Goal: Information Seeking & Learning: Compare options

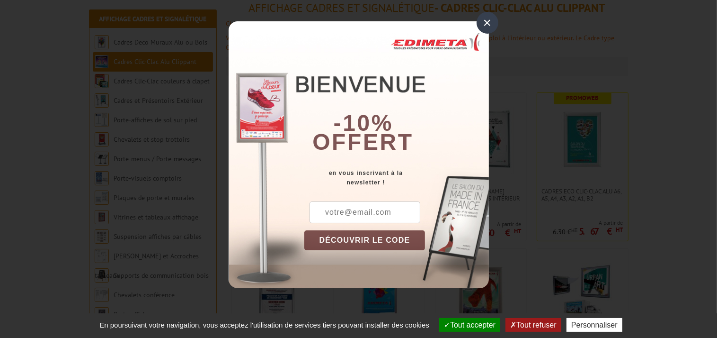
scroll to position [123, 0]
click at [488, 21] on div "×" at bounding box center [488, 23] width 22 height 22
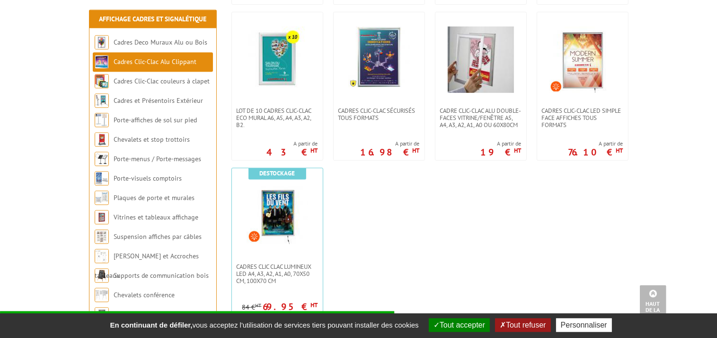
scroll to position [532, 0]
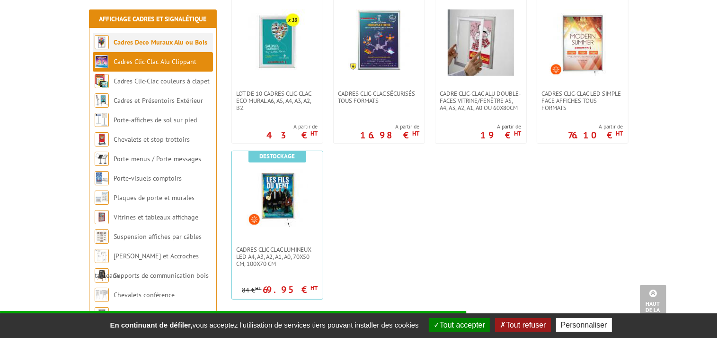
click at [161, 45] on link "Cadres Deco Muraux Alu ou Bois" at bounding box center [161, 42] width 94 height 9
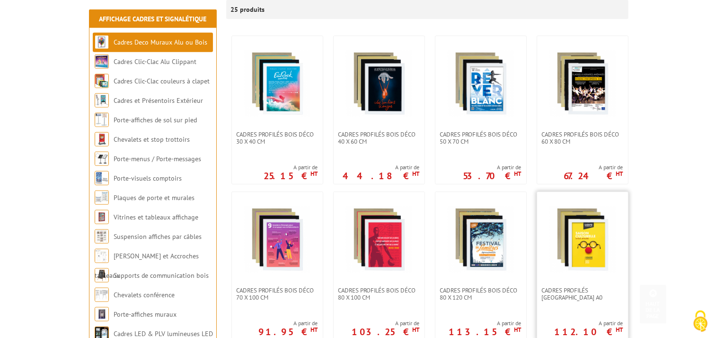
scroll to position [245, 0]
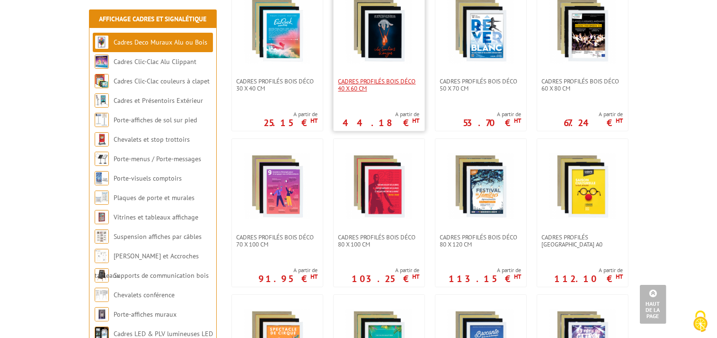
click at [376, 78] on span "Cadres Profilés Bois Déco 40 x 60 cm" at bounding box center [379, 85] width 81 height 14
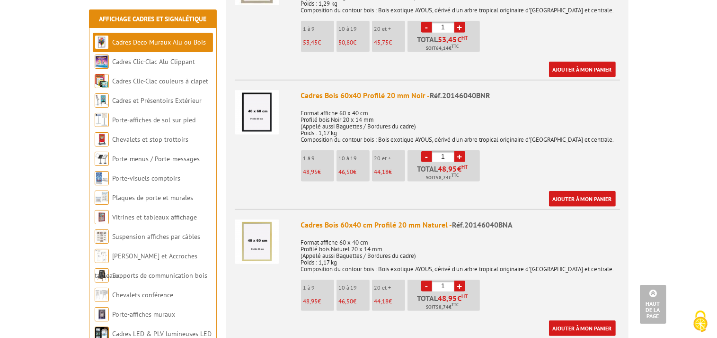
scroll to position [532, 0]
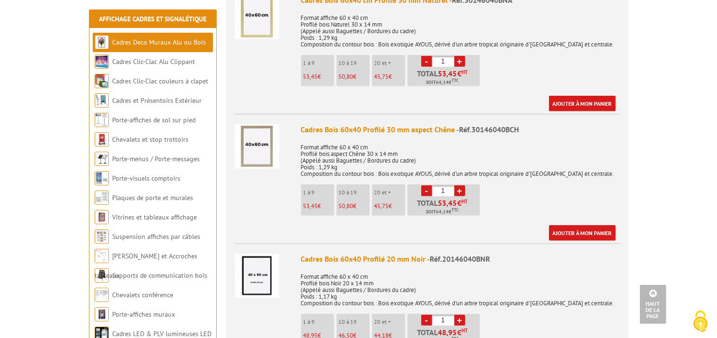
click at [262, 263] on img at bounding box center [257, 275] width 45 height 45
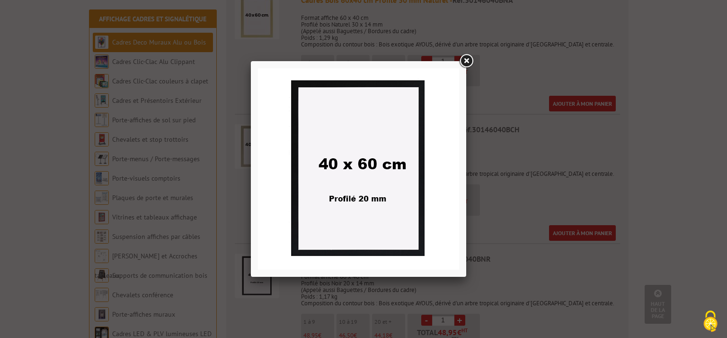
click at [466, 61] on link at bounding box center [466, 61] width 17 height 17
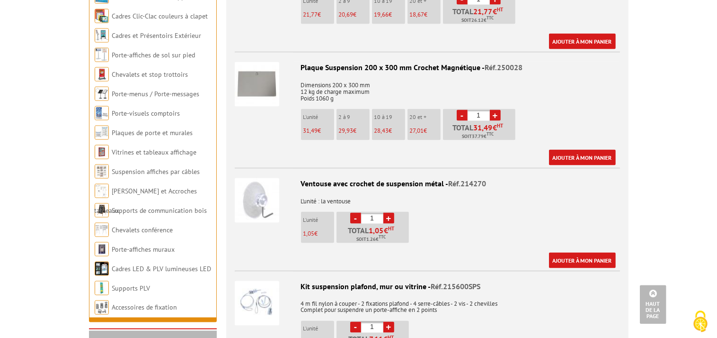
scroll to position [1513, 0]
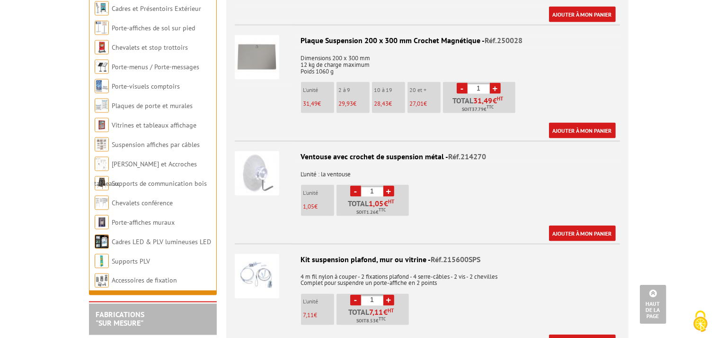
click at [258, 153] on img at bounding box center [257, 173] width 45 height 45
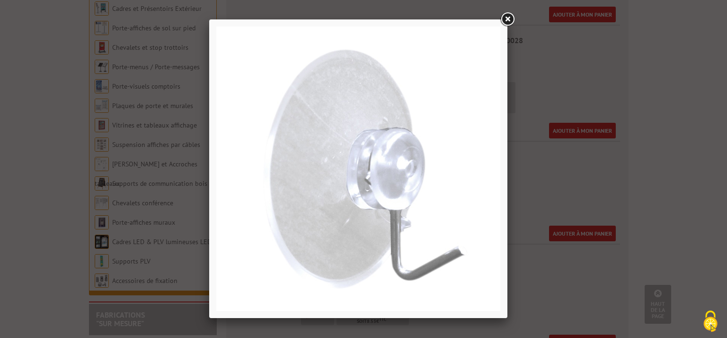
click at [508, 16] on link at bounding box center [507, 19] width 17 height 17
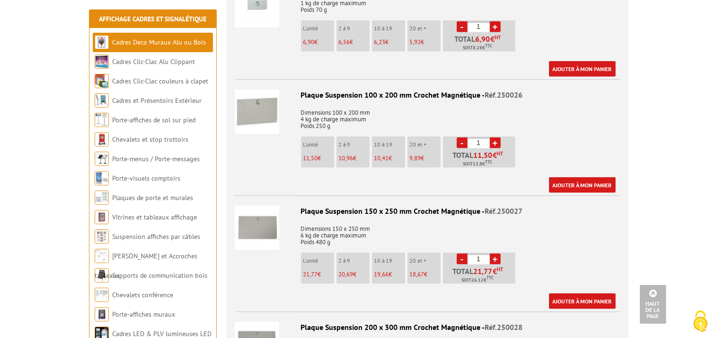
scroll to position [1022, 0]
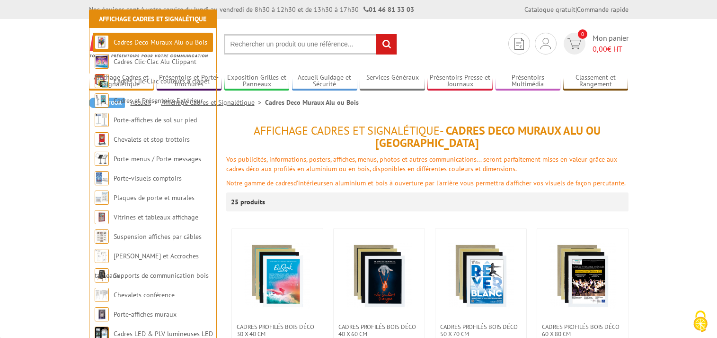
scroll to position [245, 0]
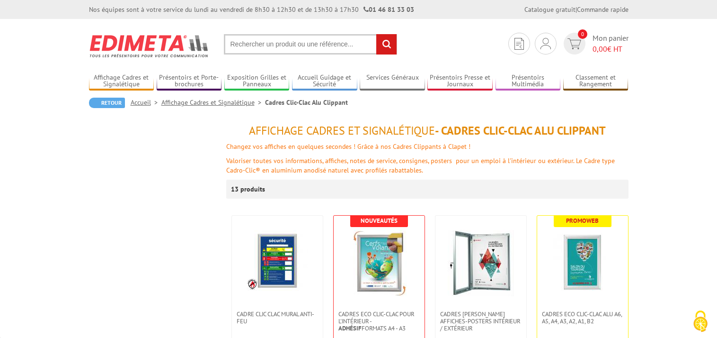
scroll to position [532, 0]
